Goal: Task Accomplishment & Management: Manage account settings

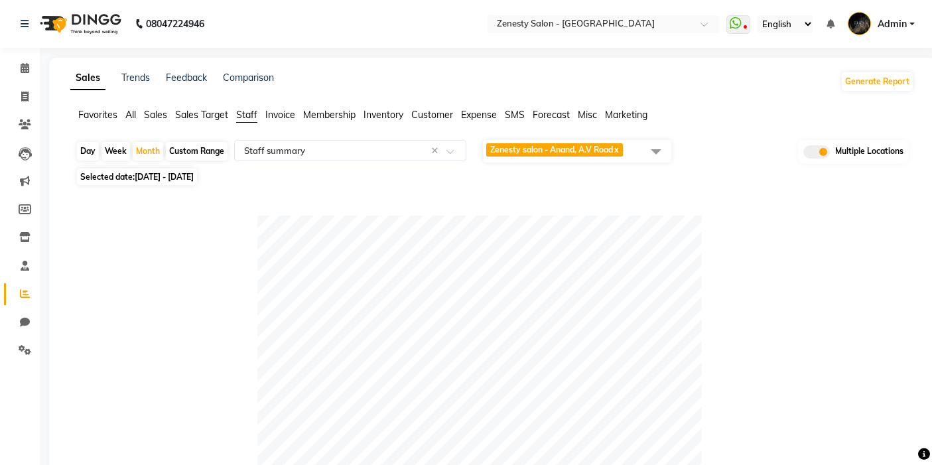
select select "filtered_report"
select select "pdf"
select select "100"
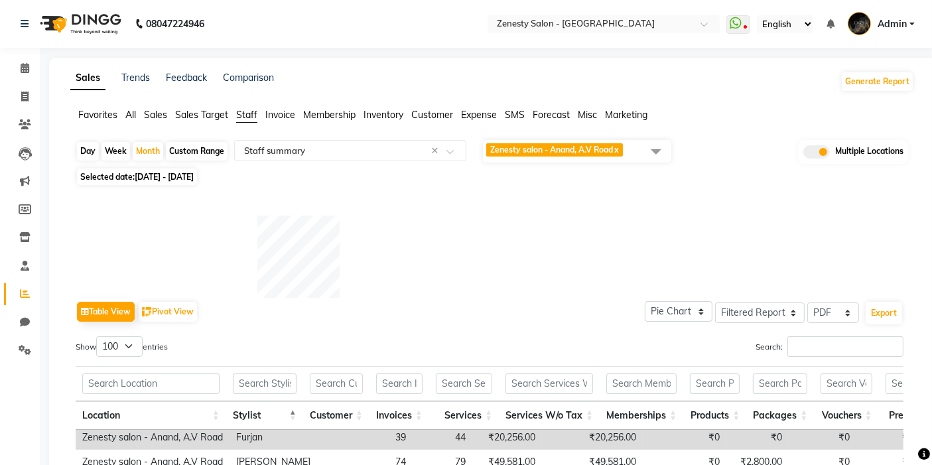
drag, startPoint x: 47, startPoint y: 21, endPoint x: 38, endPoint y: 34, distance: 15.7
click at [47, 21] on img at bounding box center [79, 23] width 91 height 37
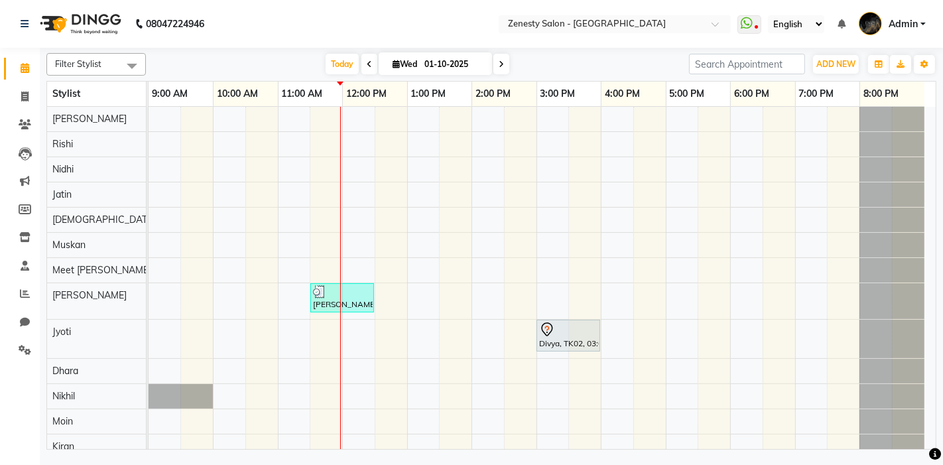
click at [896, 25] on span "Admin" at bounding box center [903, 24] width 29 height 14
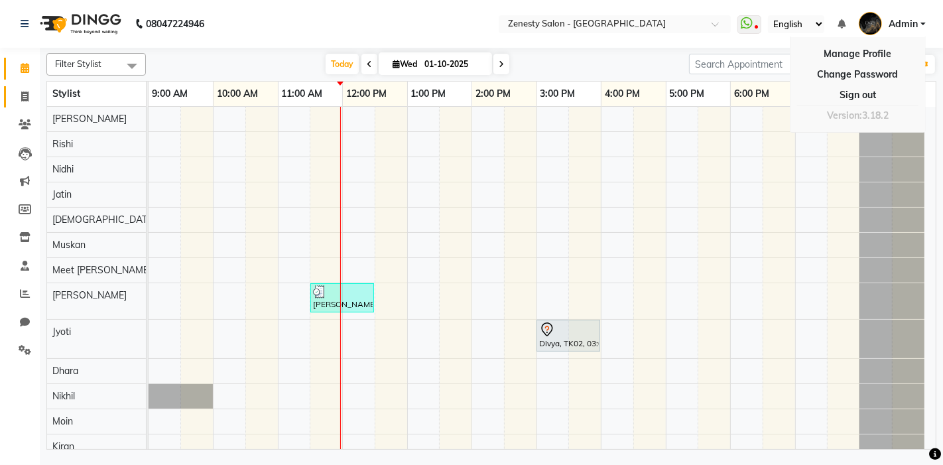
click at [18, 86] on link "Invoice" at bounding box center [20, 97] width 32 height 22
select select "5713"
select select "service"
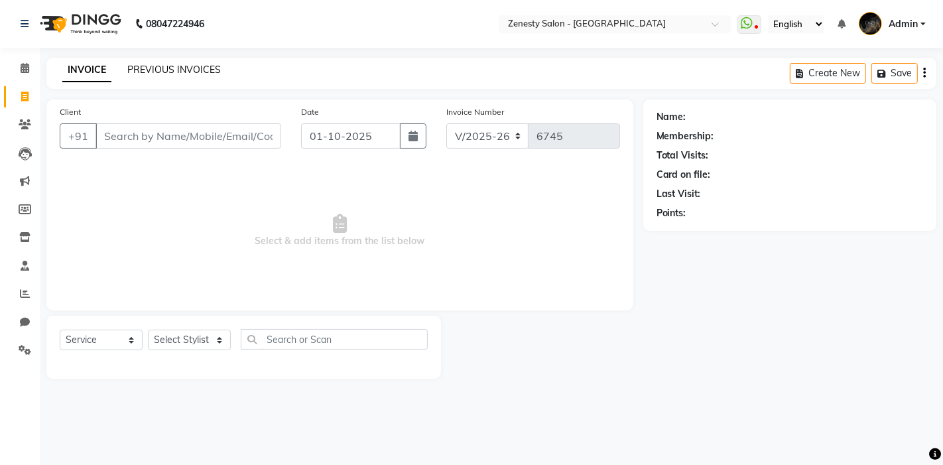
click at [184, 67] on link "PREVIOUS INVOICES" at bounding box center [174, 70] width 94 height 12
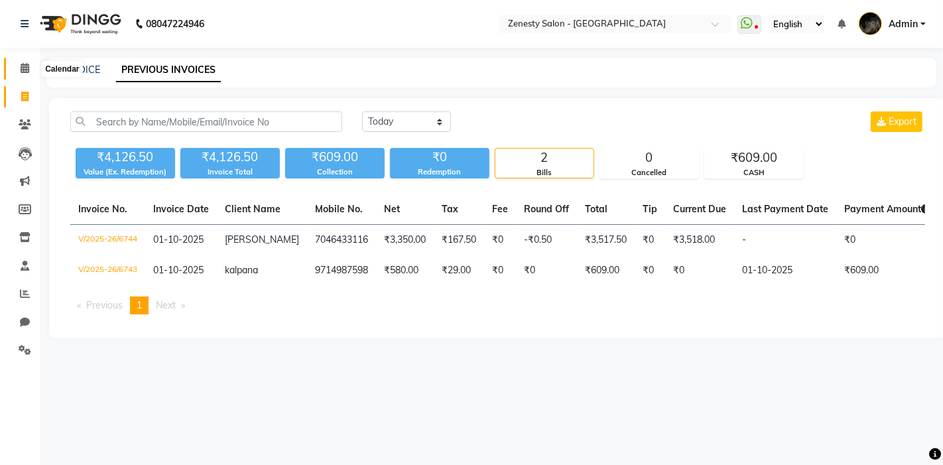
click at [28, 69] on icon at bounding box center [25, 68] width 9 height 10
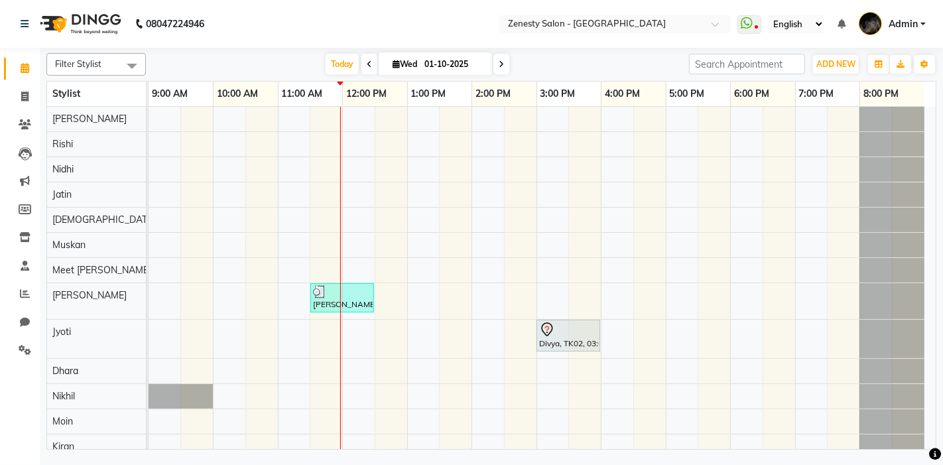
click at [583, 329] on div at bounding box center [568, 330] width 58 height 16
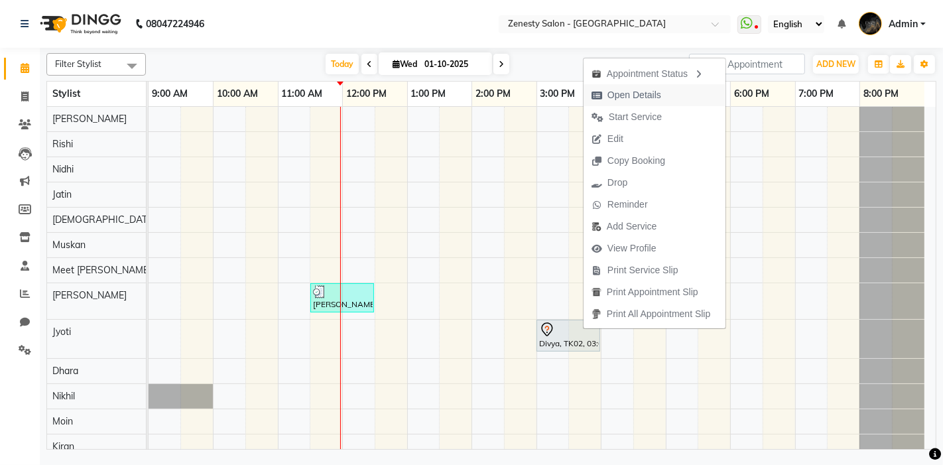
click at [636, 104] on span "Open Details" at bounding box center [627, 95] width 86 height 22
select select "7"
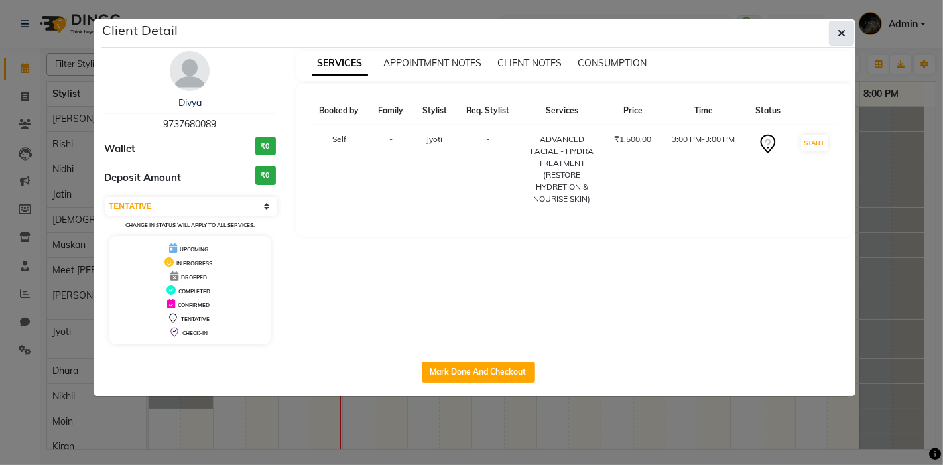
click at [842, 38] on icon "button" at bounding box center [842, 33] width 8 height 11
